Goal: Task Accomplishment & Management: Complete application form

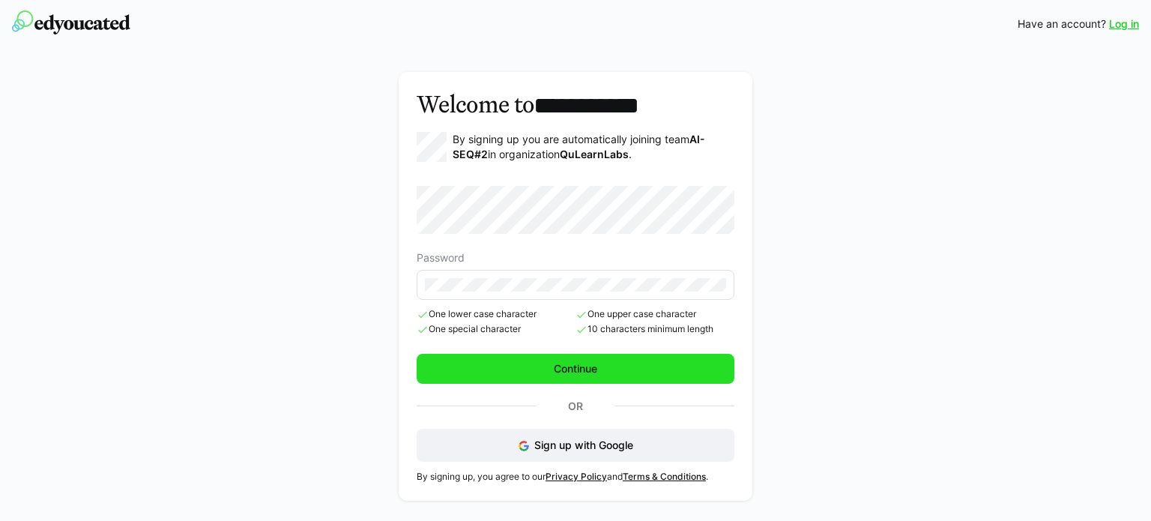
click at [575, 367] on span "Continue" at bounding box center [575, 368] width 48 height 15
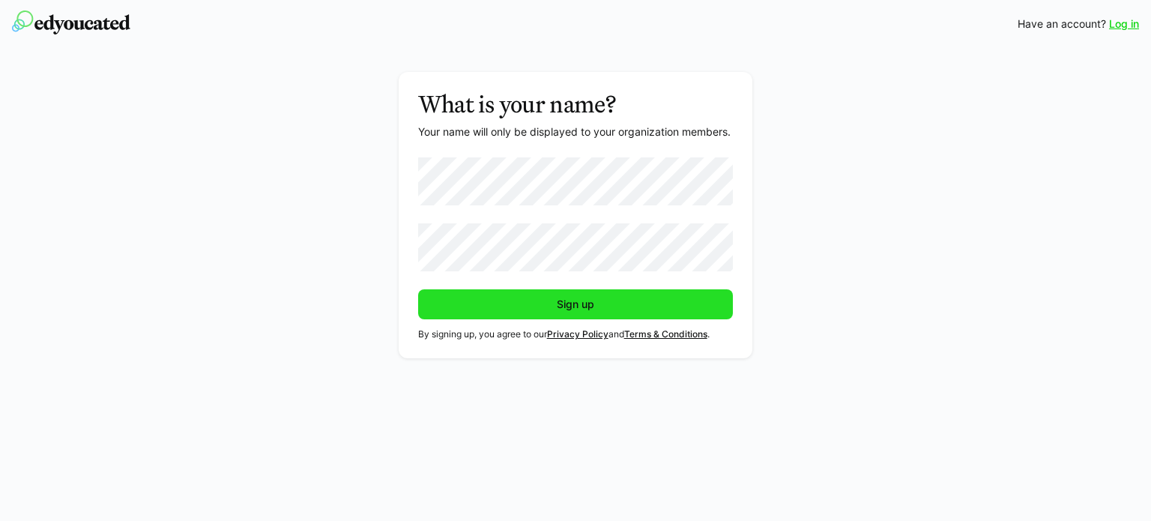
click at [499, 299] on span "Sign up" at bounding box center [575, 304] width 315 height 30
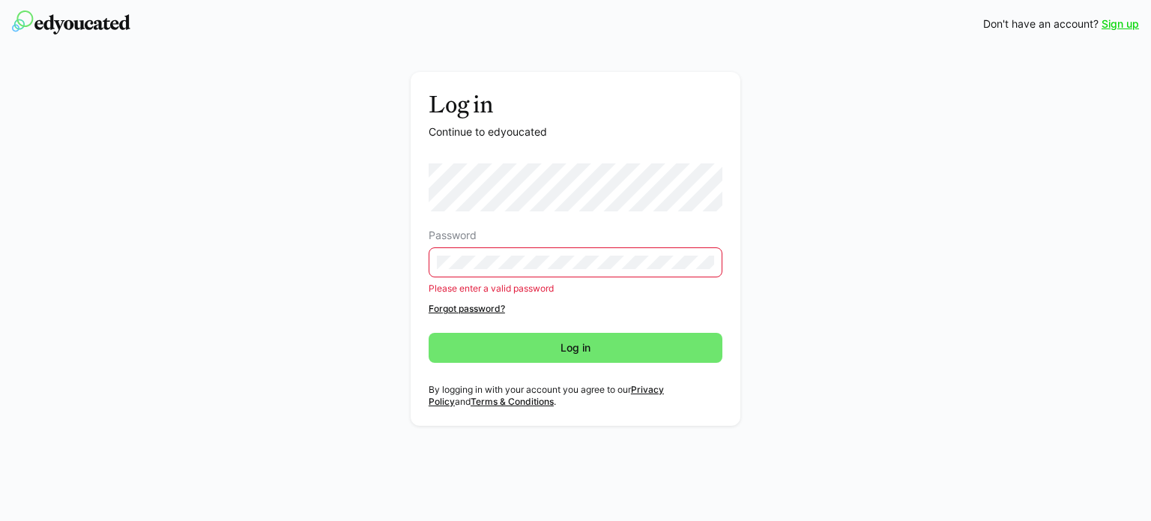
click at [559, 270] on eds-input at bounding box center [576, 262] width 294 height 30
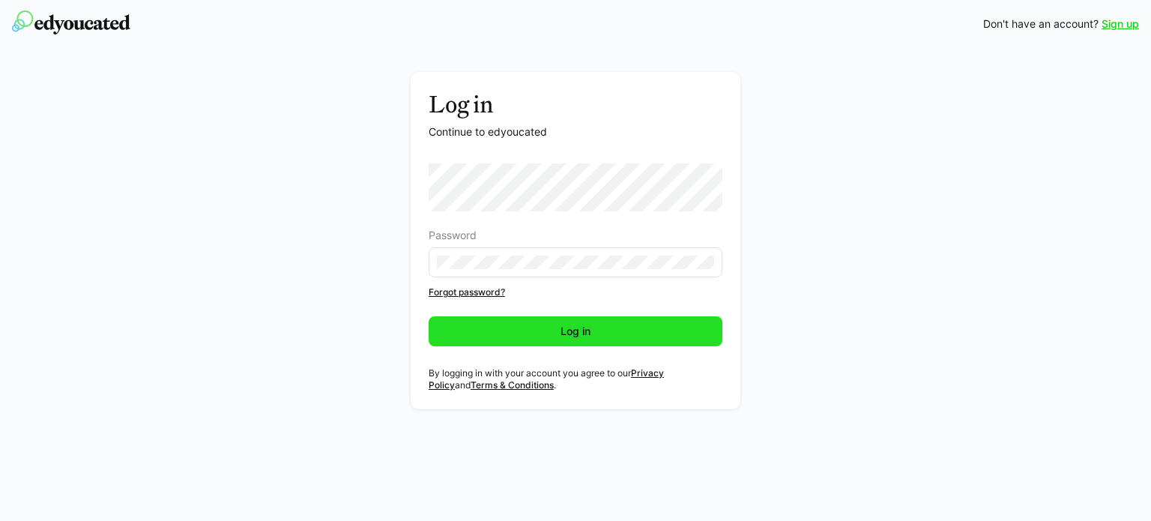
click at [557, 340] on span "Log in" at bounding box center [576, 331] width 294 height 30
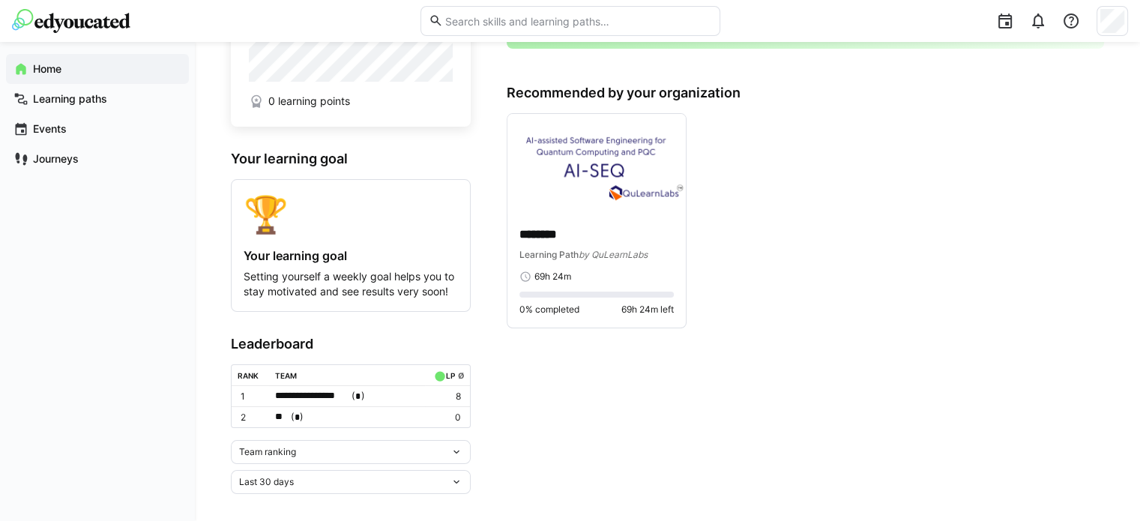
scroll to position [111, 0]
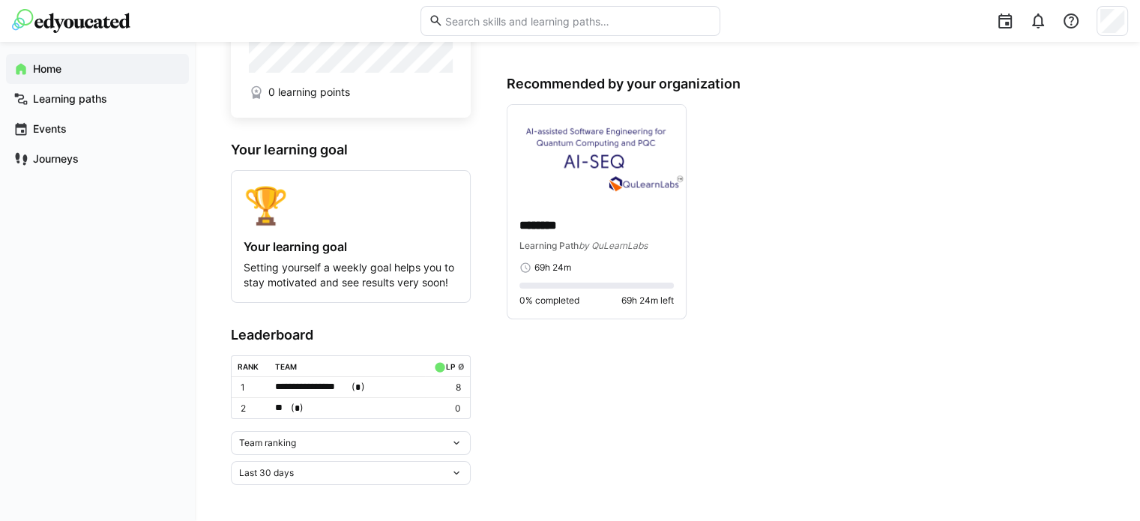
click at [327, 450] on div "Team ranking" at bounding box center [351, 443] width 240 height 24
click at [462, 447] on div "Team ranking Team ranking Individual ranking" at bounding box center [351, 443] width 240 height 24
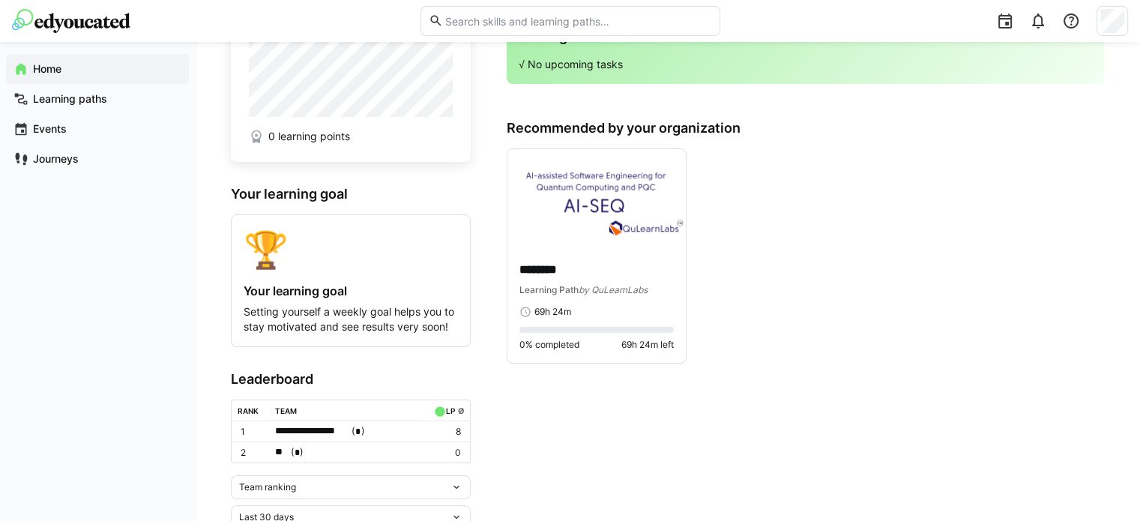
scroll to position [0, 0]
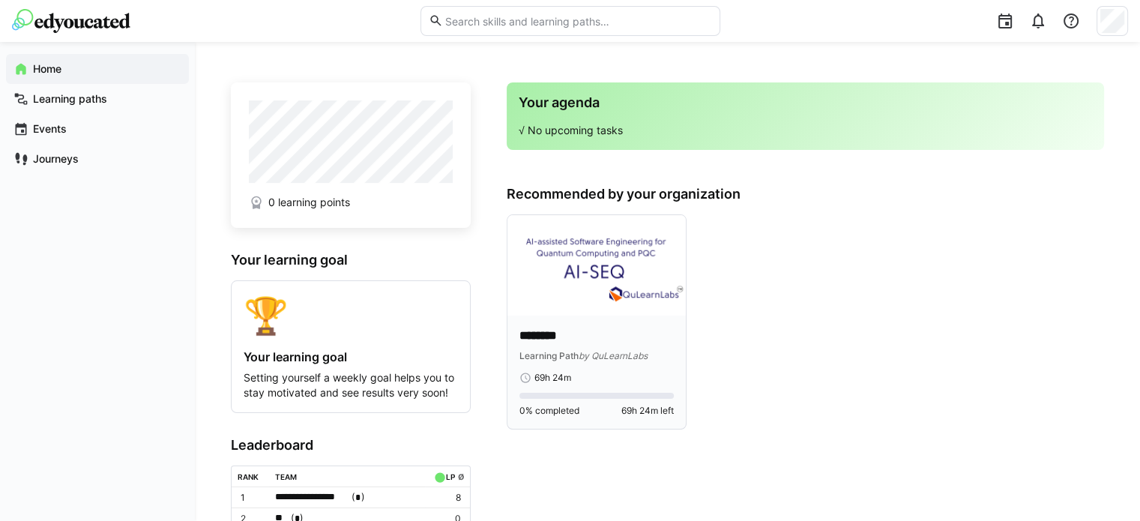
click at [607, 244] on img at bounding box center [596, 265] width 178 height 100
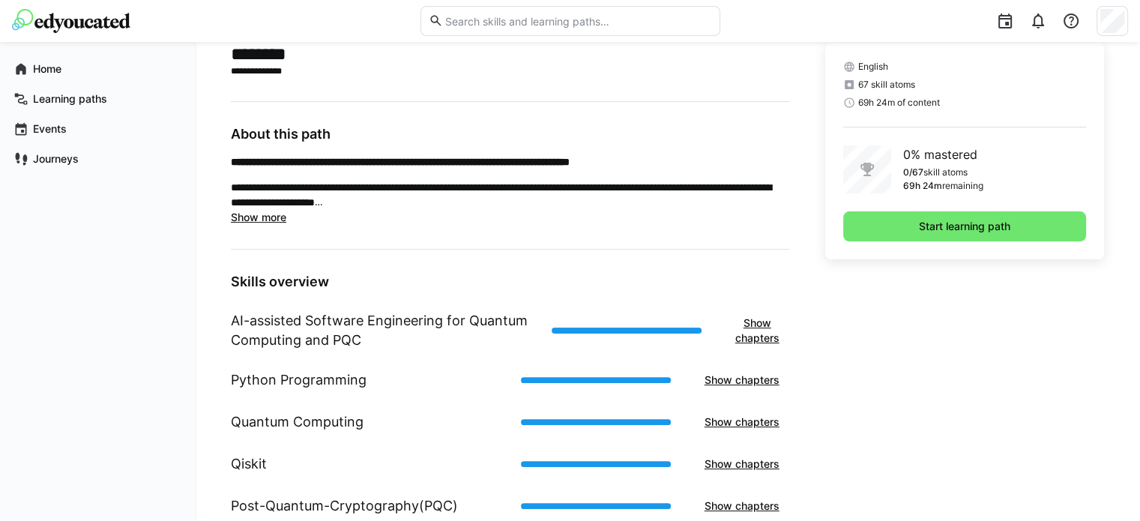
scroll to position [411, 0]
